Goal: Information Seeking & Learning: Find specific page/section

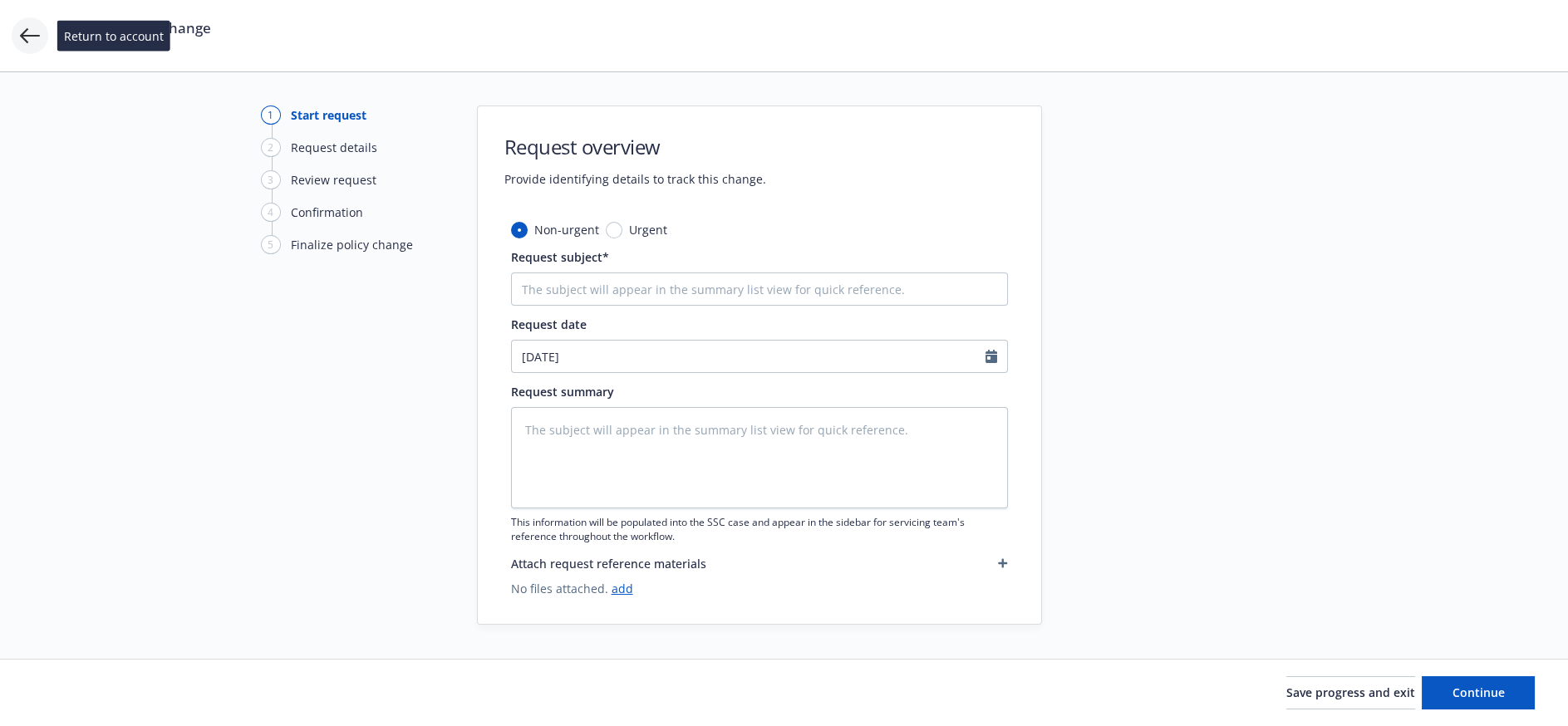
click at [21, 30] on icon at bounding box center [30, 36] width 20 height 20
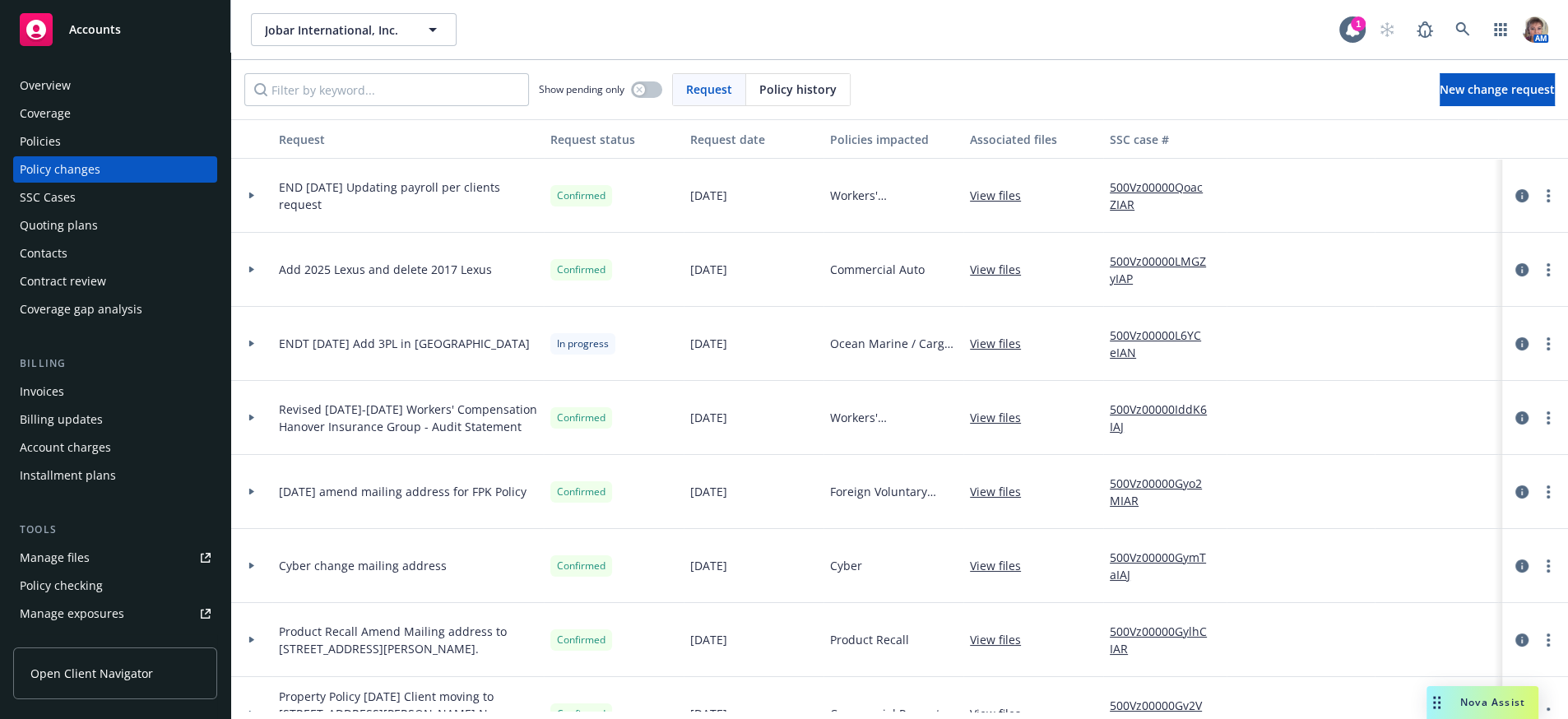
click at [87, 571] on div "Manage files" at bounding box center [54, 558] width 70 height 27
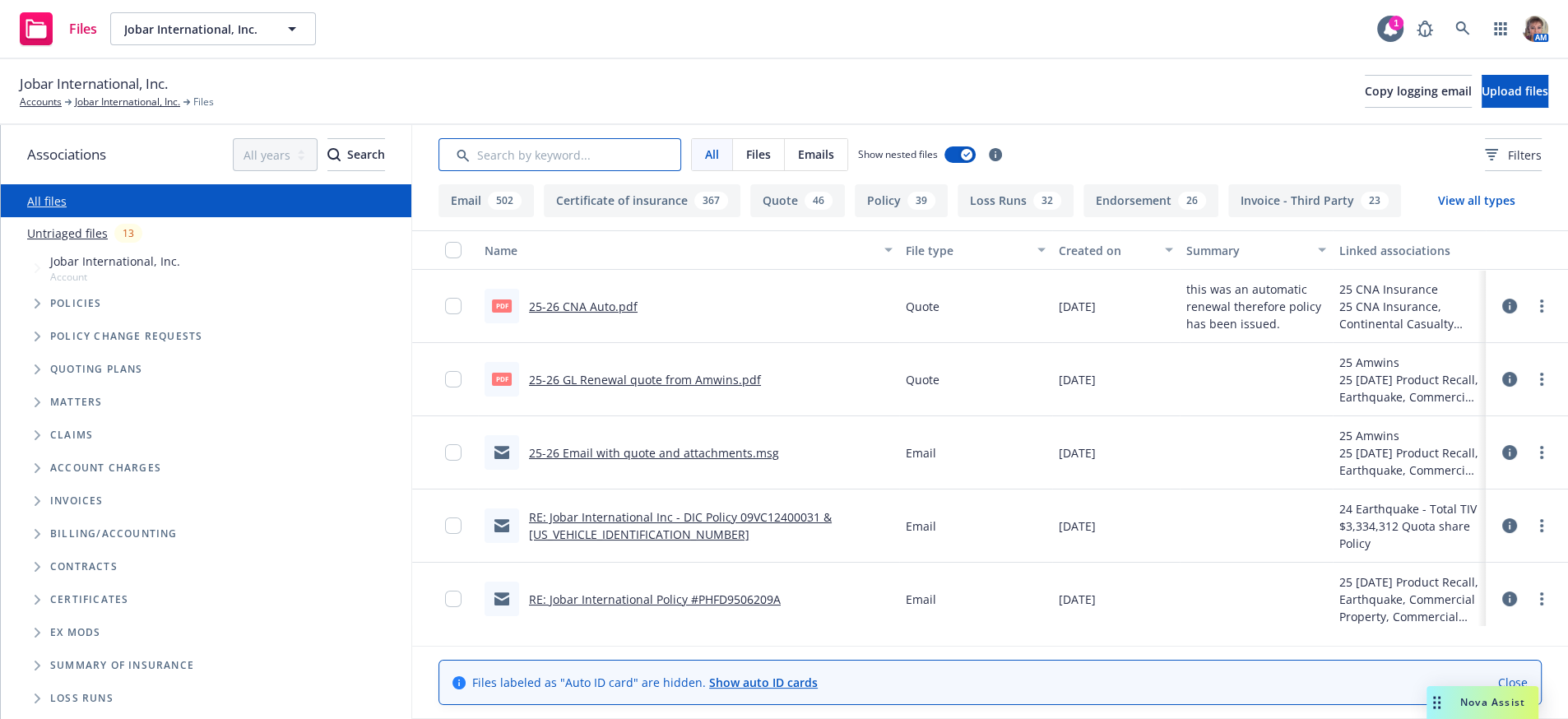
click at [531, 158] on input "Search by keyword..." at bounding box center [560, 154] width 243 height 33
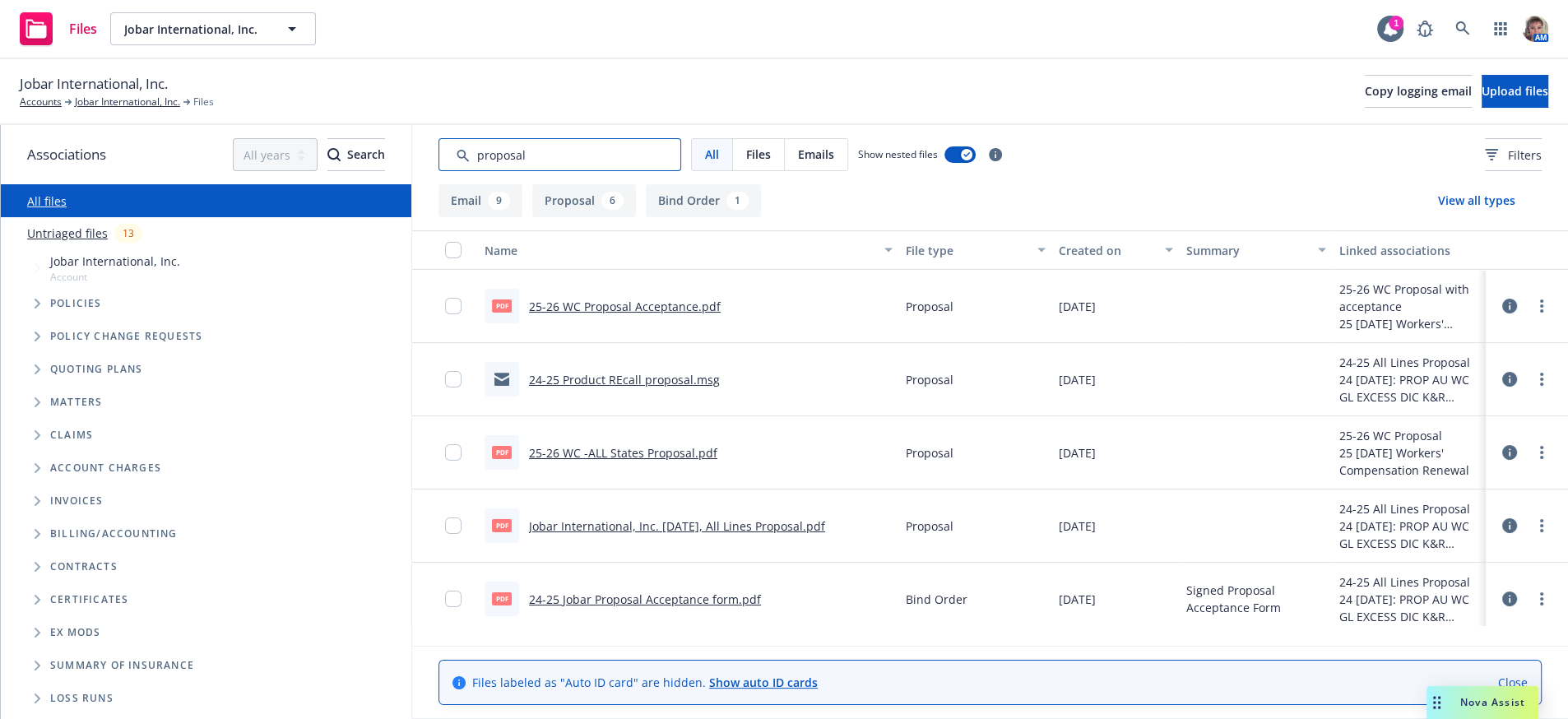
type input "proposal"
